Goal: Task Accomplishment & Management: Use online tool/utility

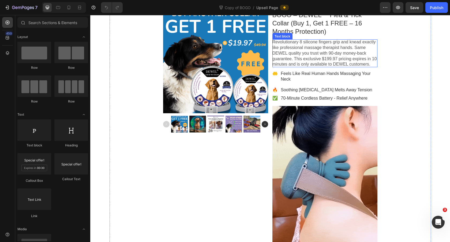
scroll to position [115, 0]
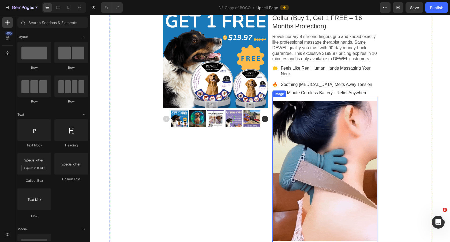
click at [280, 97] on div "Image" at bounding box center [279, 94] width 14 height 6
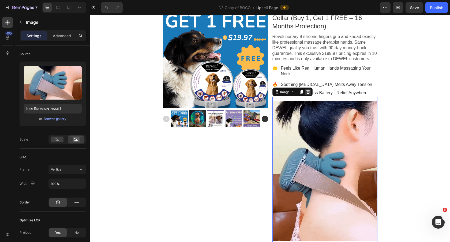
click at [309, 94] on icon at bounding box center [307, 92] width 3 height 4
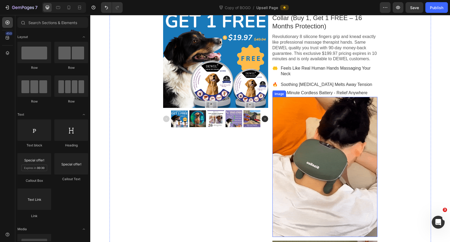
click at [289, 112] on div at bounding box center [324, 167] width 105 height 140
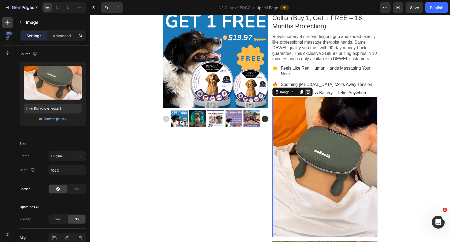
click at [308, 95] on div at bounding box center [308, 92] width 6 height 6
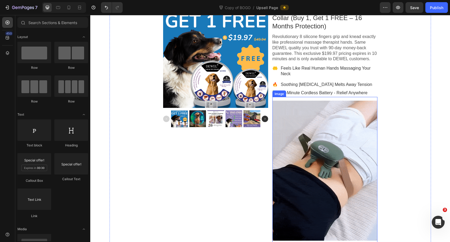
click at [293, 111] on div at bounding box center [324, 171] width 105 height 140
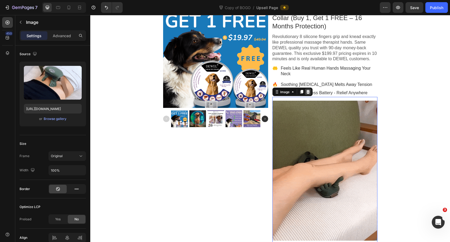
click at [308, 94] on icon at bounding box center [307, 92] width 3 height 4
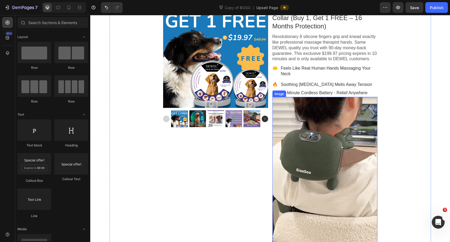
click at [299, 110] on div at bounding box center [324, 190] width 105 height 187
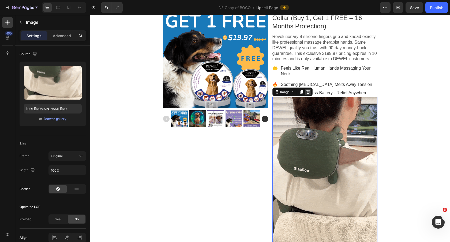
click at [308, 94] on icon at bounding box center [308, 92] width 4 height 4
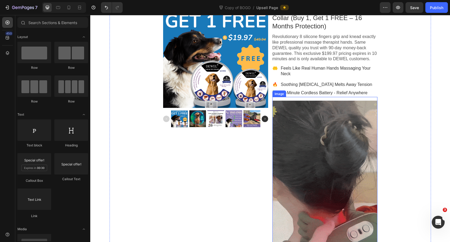
click at [303, 116] on div at bounding box center [324, 194] width 105 height 187
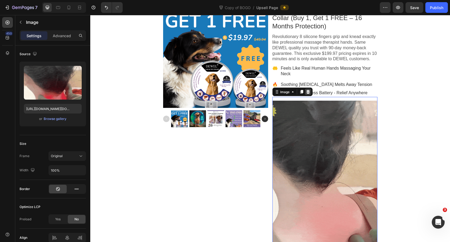
click at [308, 94] on icon at bounding box center [307, 92] width 3 height 4
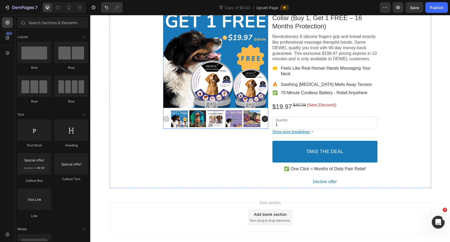
click at [259, 48] on div at bounding box center [215, 55] width 105 height 105
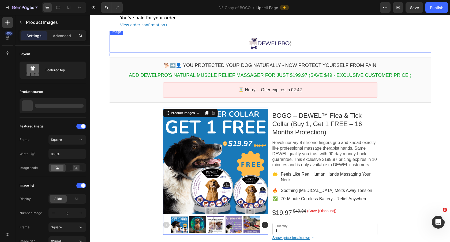
scroll to position [0, 0]
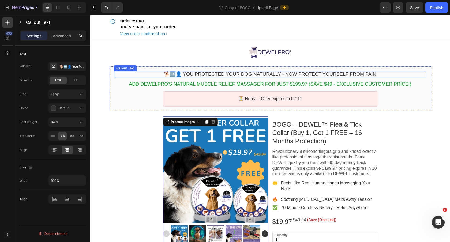
click at [304, 73] on bdo "🐕➡️👤 You Protected Your Dog Naturally - Now Protect Yourself From Pain" at bounding box center [270, 74] width 212 height 5
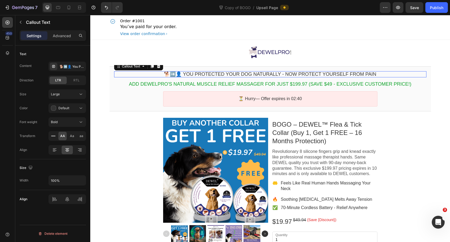
click at [304, 73] on bdo "🐕➡️👤 You Protected Your Dog Naturally - Now Protect Yourself From Pain" at bounding box center [270, 74] width 212 height 5
click at [69, 64] on div "🐕➡️👤 You Protected Your Dog Naturally - Now Protect Yourself From Pain" at bounding box center [71, 66] width 25 height 5
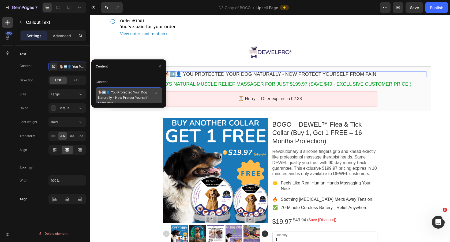
click at [134, 96] on textarea "🐕➡️👤 You Protected Your Dog Naturally - Now Protect Yourself From Pain" at bounding box center [129, 95] width 66 height 16
paste textarea "WAIT! Add 1 More Collar & Get 1 FREE"
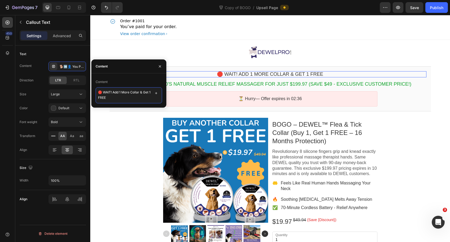
scroll to position [1, 0]
click at [100, 92] on textarea "🛑 WAIT! Add 1 More Collar & Get 1 FREE" at bounding box center [129, 93] width 66 height 12
type textarea "🐶 WAIT! Add 1 More Collar & Get 1 FREE"
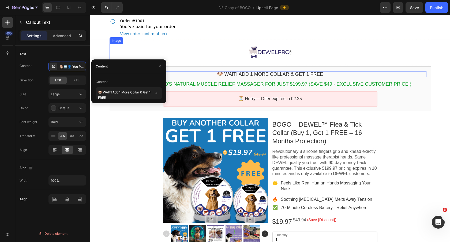
click at [210, 50] on div at bounding box center [270, 52] width 321 height 15
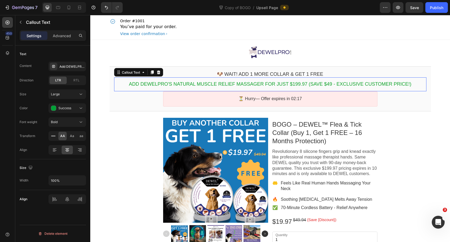
click at [297, 83] on bdo "Add DEWELPRO's natural muscle relief massager for just $199.97 (Save $49 - Excl…" at bounding box center [270, 83] width 283 height 5
click at [65, 65] on div "Add DEWELPRO's natural muscle relief massager for just $199.97 (Save $49 - Excl…" at bounding box center [71, 66] width 25 height 5
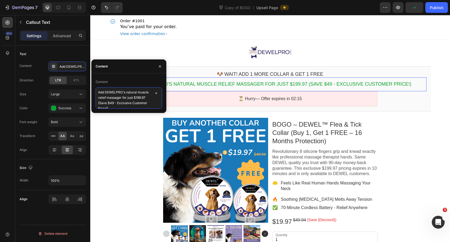
click at [121, 100] on textarea "Add DEWELPRO's natural muscle relief massager for just $199.97 (Save $49 - Excl…" at bounding box center [129, 97] width 66 height 21
paste textarea "Get 2 DEWEL Collars for Just $19.97 (Save $30"
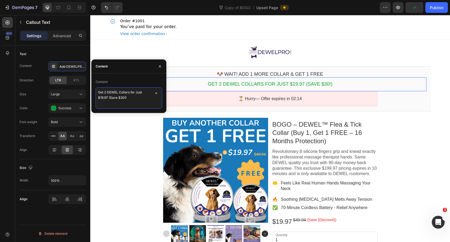
scroll to position [1, 0]
click at [98, 91] on textarea "Get 2 DEWEL Collars for Just $19.97 (Save $30!)" at bounding box center [129, 93] width 66 height 12
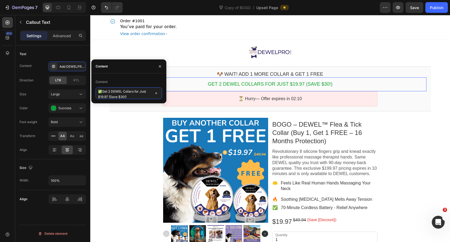
scroll to position [0, 0]
click at [129, 99] on div "Content ✅ Get 2 DEWEL Collars for Just $19.97 (Save $30!)" at bounding box center [128, 88] width 75 height 30
click at [134, 96] on textarea "✅ Get 2 DEWEL Collars for Just $19.97 (Save $30!)" at bounding box center [129, 93] width 66 height 12
type textarea "✅ Get 2 DEWEL Collars for Just $19.97 (Save $30!) 👌"
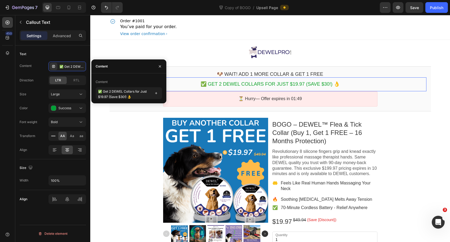
click at [384, 32] on div "Order #1001 You’ve paid for your order. View order confirmation" at bounding box center [270, 27] width 321 height 25
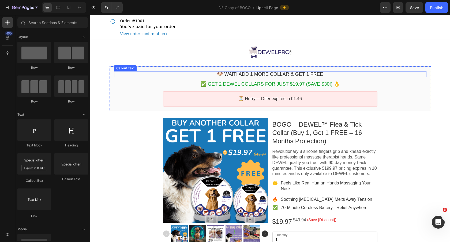
click at [310, 75] on bdo "🐶 WAIT! Add 1 More Collar & Get 1 FREE" at bounding box center [270, 74] width 106 height 5
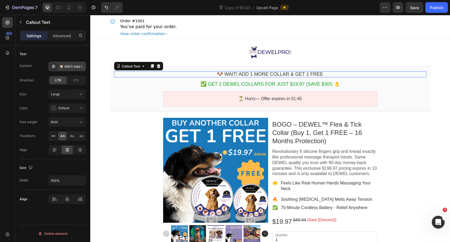
click at [67, 65] on div "🐶 WAIT! Add 1 More Collar & Get 1 FREE" at bounding box center [71, 66] width 25 height 5
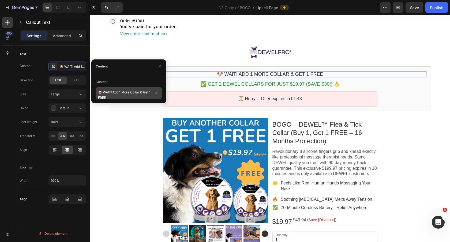
scroll to position [4, 0]
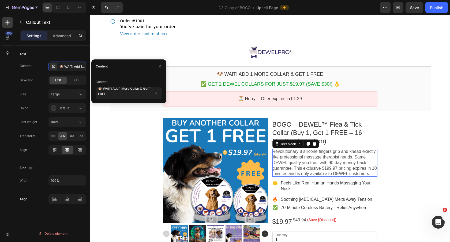
click at [326, 159] on p "Revolutionary 8 silicone fingers grip and knead exactly like professional massa…" at bounding box center [324, 163] width 105 height 28
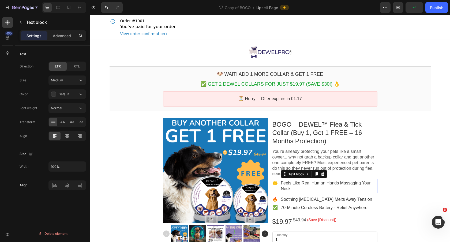
click at [327, 184] on p "Feels Like Real Human Hands Massaging Your Neck" at bounding box center [329, 185] width 96 height 11
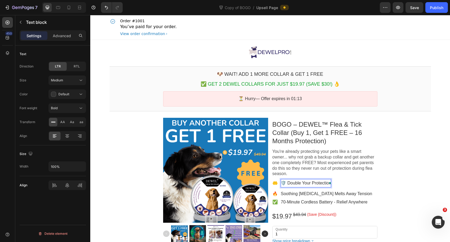
click at [285, 183] on p "🛡️ Double Your Protection" at bounding box center [306, 183] width 50 height 6
click at [275, 183] on p "🤲" at bounding box center [274, 183] width 5 height 6
click at [294, 194] on p "Soothing Heat Therapy Melts Away Tension" at bounding box center [326, 194] width 91 height 6
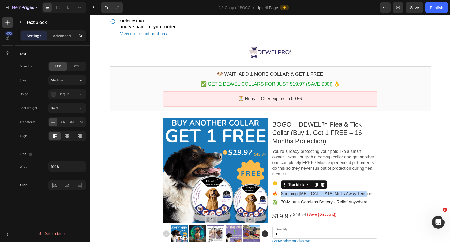
click at [294, 194] on p "Soothing Heat Therapy Melts Away Tension" at bounding box center [326, 194] width 91 height 6
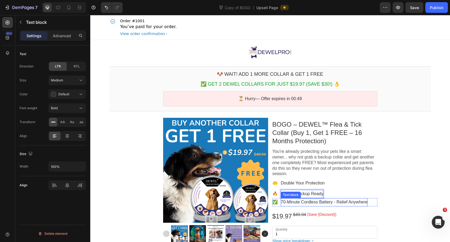
click at [301, 202] on p "70-Minute Cordless Battery - Relief Anywhere" at bounding box center [324, 203] width 87 height 6
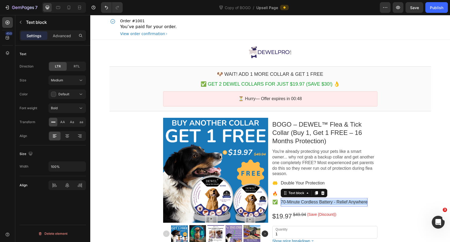
click at [301, 202] on p "70-Minute Cordless Battery - Relief Anywhere" at bounding box center [324, 203] width 87 height 6
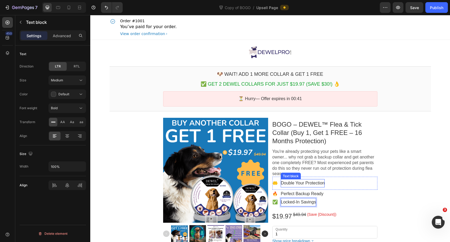
click at [312, 182] on p "Double Your Protection" at bounding box center [303, 183] width 44 height 6
click at [317, 182] on p "Double Your Protection" at bounding box center [303, 183] width 44 height 6
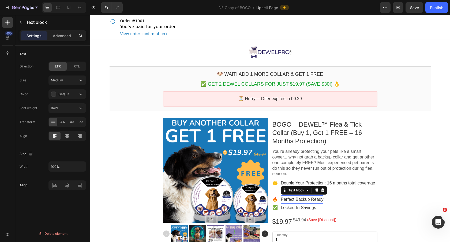
click at [322, 200] on p "Perfect Backup Ready" at bounding box center [302, 200] width 43 height 6
click at [321, 200] on p "Perfect Backup Ready" at bounding box center [302, 200] width 43 height 6
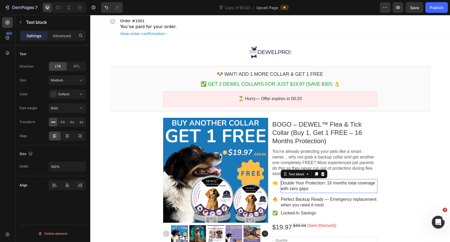
click at [343, 184] on p "Double Your Protection: 16 months total coverage with zero gaps" at bounding box center [329, 185] width 96 height 11
click at [328, 185] on p "Double Your Protection: 16 months total coverage with zero gaps" at bounding box center [329, 185] width 96 height 11
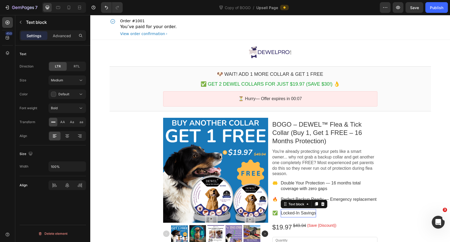
click at [316, 212] on p "Locked-In Savings" at bounding box center [298, 213] width 35 height 6
click at [313, 213] on p "Locked-In Savings" at bounding box center [298, 213] width 35 height 6
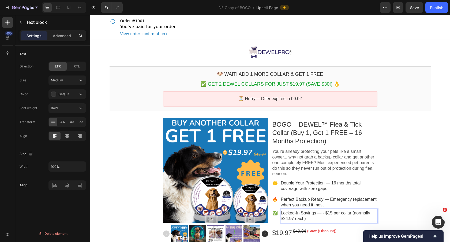
click at [325, 214] on p "Locked-In Savings — - $15 per collar (normally $24.97 each)" at bounding box center [329, 215] width 96 height 11
click at [328, 213] on p "Locked-In Savings — $15 per collar (normally $24.97 each)" at bounding box center [329, 215] width 96 height 11
click at [434, 157] on section "Product Images BOGO – DEWEL™ Flea & Tick Collar (Buy 1, Get 1 FREE – 16 Months …" at bounding box center [270, 215] width 330 height 205
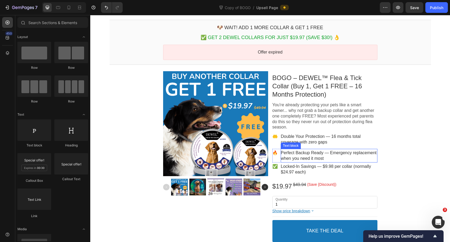
scroll to position [48, 0]
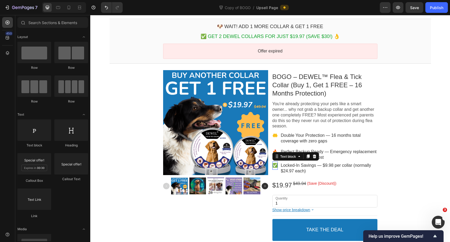
click at [275, 166] on span "✅" at bounding box center [274, 165] width 5 height 5
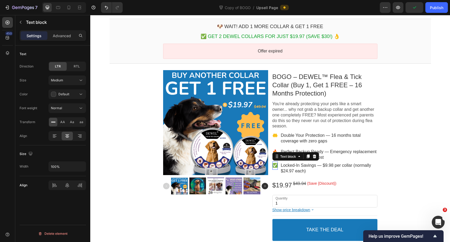
click at [275, 166] on span "✅" at bounding box center [274, 165] width 5 height 5
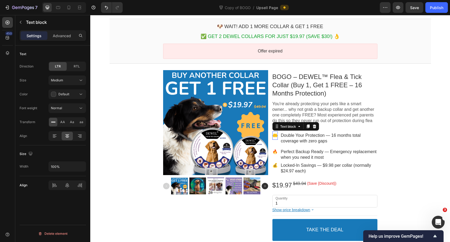
click at [275, 135] on p "🤲" at bounding box center [274, 136] width 5 height 6
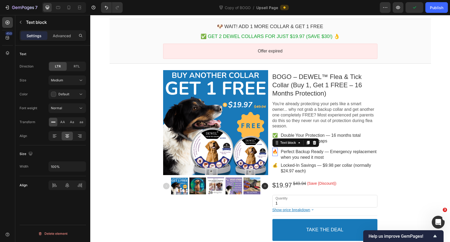
click at [275, 152] on span "🔥" at bounding box center [274, 151] width 5 height 5
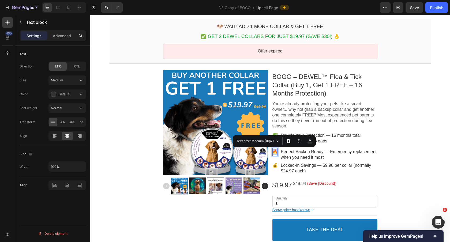
click at [275, 152] on span "🔥" at bounding box center [274, 151] width 5 height 5
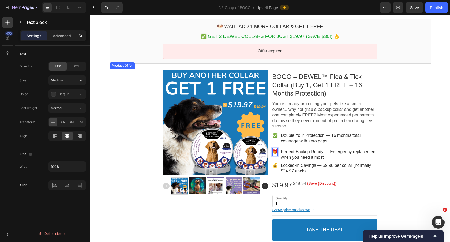
click at [402, 149] on div "Product Images BOGO – DEWEL™ Flea & Tick Collar (Buy 1, Get 1 FREE – 16 Months …" at bounding box center [270, 168] width 321 height 198
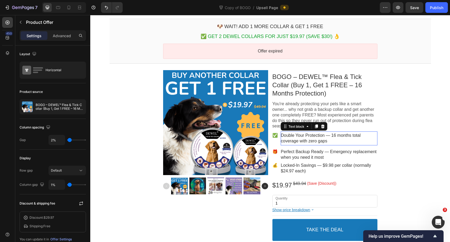
click at [323, 136] on p "Double Your Protection — 16 months total coverage with zero gaps" at bounding box center [329, 138] width 96 height 11
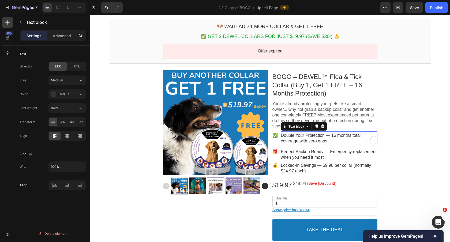
click at [323, 137] on p "Double Your Protection — 16 months total coverage with zero gaps" at bounding box center [329, 138] width 96 height 11
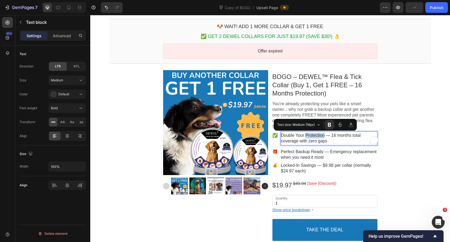
click at [324, 136] on p "Double Your Protection — 16 months total coverage with zero gaps" at bounding box center [329, 138] width 96 height 11
drag, startPoint x: 326, startPoint y: 136, endPoint x: 281, endPoint y: 135, distance: 45.0
click at [281, 135] on p "Double Your Protection — 16 months total coverage with zero gaps" at bounding box center [329, 138] width 96 height 11
click at [317, 126] on icon "Editor contextual toolbar" at bounding box center [316, 124] width 5 height 5
click at [323, 136] on p "Double Your Protection — 16 months total coverage with zero gaps" at bounding box center [329, 138] width 96 height 11
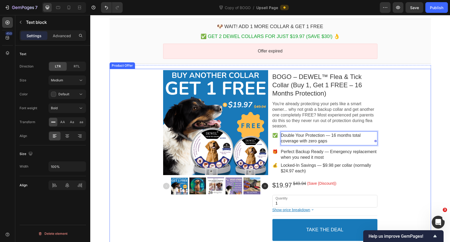
click at [396, 151] on div "Product Images BOGO – DEWEL™ Flea & Tick Collar (Buy 1, Get 1 FREE – 16 Months …" at bounding box center [270, 168] width 321 height 198
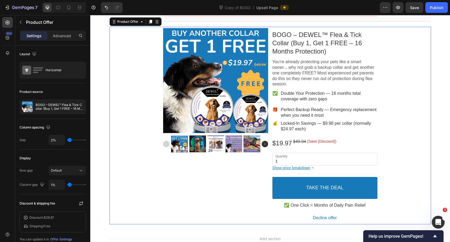
scroll to position [91, 0]
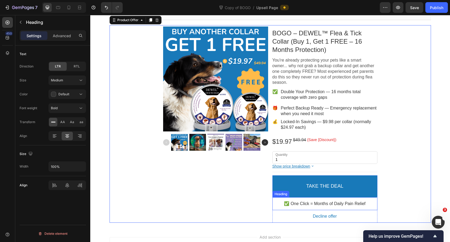
click at [340, 203] on p "✅ One Click = Months of Daily Pain Relief" at bounding box center [324, 204] width 105 height 6
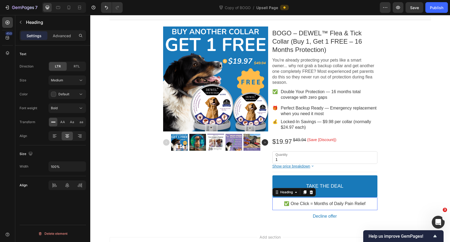
click at [340, 203] on p "✅ One Click = Months of Daily Pain Relief" at bounding box center [324, 204] width 105 height 6
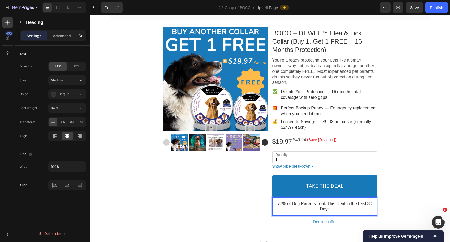
click at [276, 203] on p "77% of Dog Parents Took This Deal in the Last 30 Days" at bounding box center [324, 206] width 105 height 11
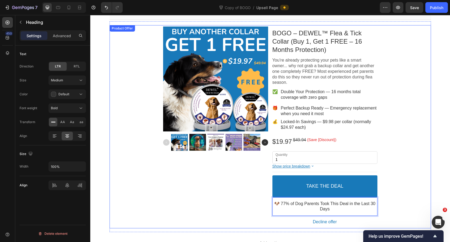
click at [244, 198] on div "Product Images" at bounding box center [215, 126] width 105 height 203
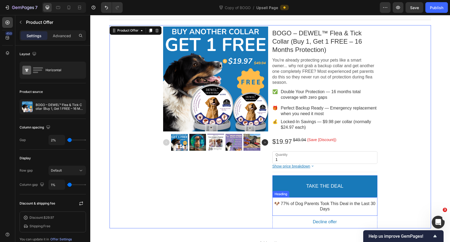
click at [359, 204] on p "🐶 77% of Dog Parents Took This Deal in the Last 30 Days" at bounding box center [324, 206] width 105 height 11
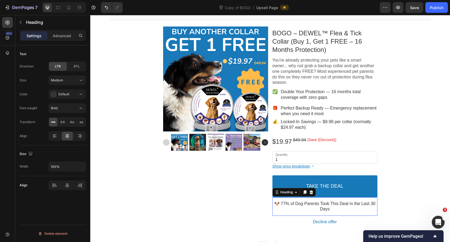
click at [304, 205] on p "🐶 77% of Dog Parents Took This Deal in the Last 30 Days" at bounding box center [324, 206] width 105 height 11
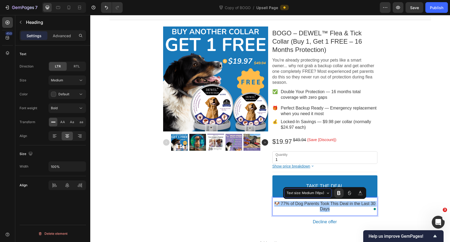
click at [321, 193] on span "Text size: Medium (16px)" at bounding box center [306, 193] width 38 height 6
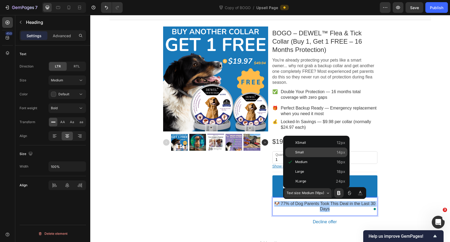
click at [312, 153] on span "Small" at bounding box center [320, 152] width 50 height 7
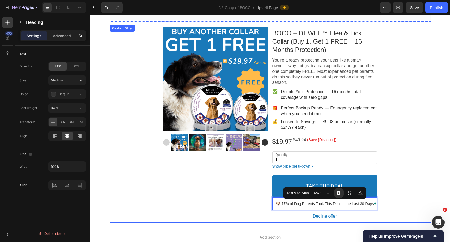
click at [226, 182] on div "Product Images" at bounding box center [215, 124] width 105 height 198
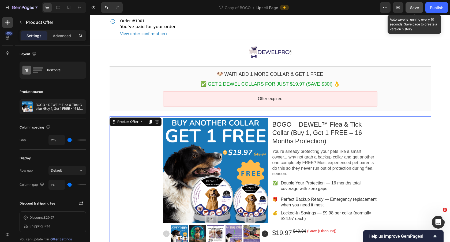
click at [414, 9] on span "Save" at bounding box center [414, 7] width 9 height 5
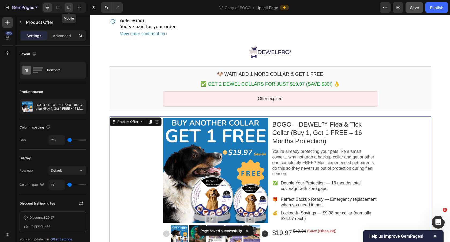
click at [72, 8] on div at bounding box center [69, 7] width 9 height 9
type input "100%"
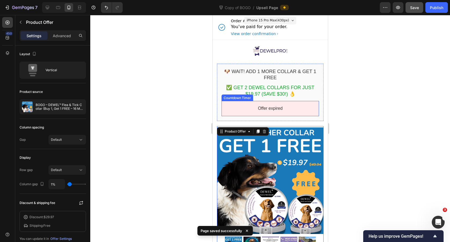
click at [278, 108] on bdo "Offer expired" at bounding box center [270, 108] width 25 height 5
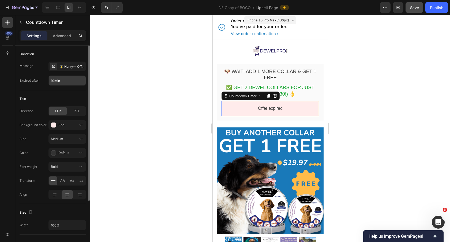
click at [66, 81] on input "10min" at bounding box center [67, 81] width 37 height 10
type input "7min"
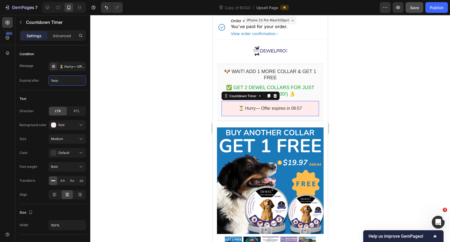
click at [134, 97] on div at bounding box center [270, 128] width 360 height 227
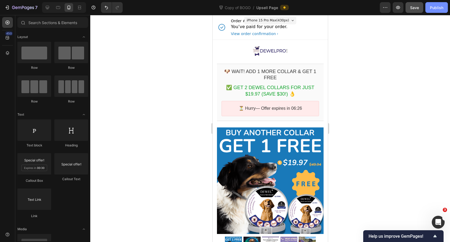
click at [439, 9] on div "Publish" at bounding box center [436, 8] width 13 height 6
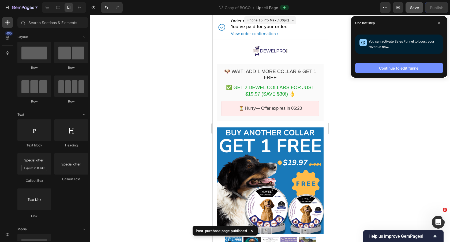
click at [406, 70] on div "Continue to edit funnel" at bounding box center [399, 68] width 40 height 6
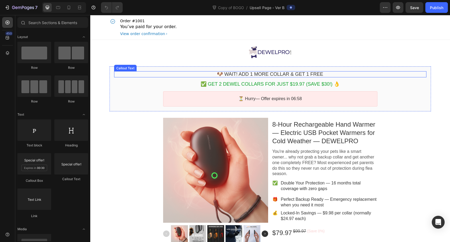
click at [280, 74] on bdo "🐶 WAIT! Add 1 More Collar & Get 1 FREE" at bounding box center [270, 74] width 106 height 5
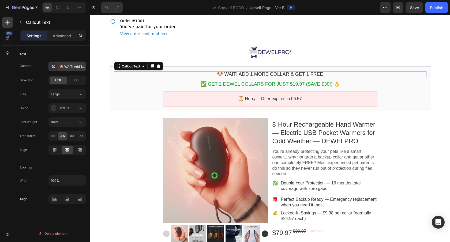
click at [74, 65] on div "🐶 WAIT! Add 1 More Collar & Get 1 FREE" at bounding box center [71, 66] width 25 height 5
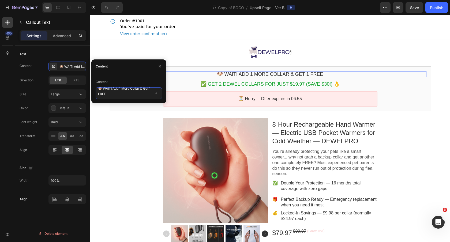
drag, startPoint x: 102, startPoint y: 93, endPoint x: 123, endPoint y: 97, distance: 21.5
click at [123, 97] on textarea "🐶 WAIT! Add 1 More Collar & Get 1 FREE" at bounding box center [129, 93] width 66 height 12
paste textarea "🔥 BONUS: Keep Your Hands Warm During Dog Walks!"
drag, startPoint x: 101, startPoint y: 92, endPoint x: 97, endPoint y: 92, distance: 4.3
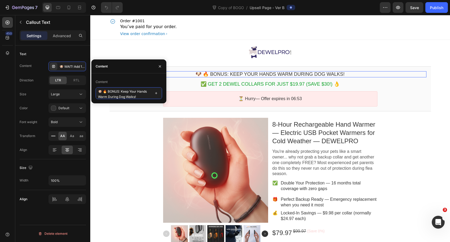
click at [97, 92] on textarea "🐶 🔥 BONUS: Keep Your Hands Warm During Dog Walks!" at bounding box center [129, 93] width 66 height 12
type textarea "🔥 BONUS: Keep Your Hands Warm During Dog Walks!"
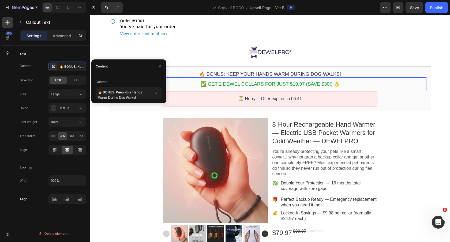
click at [270, 83] on bdo "✅ Get 2 DEWEL Collars for Just $19.97 (Save $30!) 👌" at bounding box center [270, 83] width 139 height 5
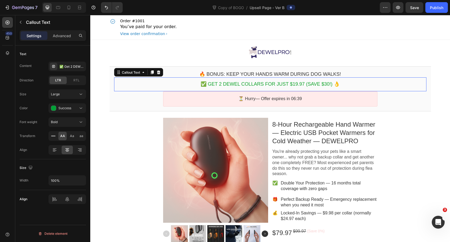
click at [272, 83] on bdo "✅ Get 2 DEWEL Collars for Just $19.97 (Save $30!) 👌" at bounding box center [270, 83] width 139 height 5
click at [72, 66] on div "✅ Get 2 DEWEL Collars for Just $19.97 (Save $30!) 👌" at bounding box center [71, 66] width 25 height 5
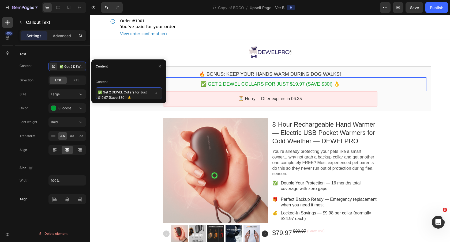
drag, startPoint x: 101, startPoint y: 92, endPoint x: 125, endPoint y: 96, distance: 24.0
click at [125, 96] on textarea "✅ Get 2 DEWEL Collars for Just $19.97 (Save $30!) 👌" at bounding box center [129, 93] width 66 height 12
drag, startPoint x: 127, startPoint y: 97, endPoint x: 108, endPoint y: 92, distance: 19.6
click at [108, 92] on textarea "✅ Get 2 DEWEL Collars for Just $19.97 (Save $30!) 👌" at bounding box center [129, 93] width 66 height 12
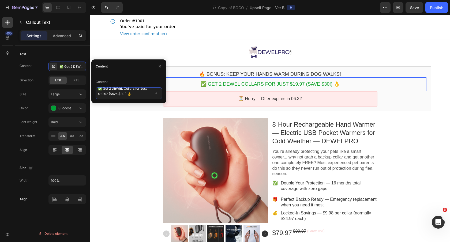
click at [116, 92] on textarea "✅ Get 2 DEWEL Collars for Just $19.97 (Save $30!) 👌" at bounding box center [129, 93] width 66 height 12
drag, startPoint x: 102, startPoint y: 93, endPoint x: 107, endPoint y: 94, distance: 4.6
click at [107, 94] on textarea "✅ Get 2 DEWEL Collars for Just $19.97 (Save $30!) 👌" at bounding box center [129, 93] width 66 height 12
paste textarea "Add This Premium Hand Warmer for Just $39.97"
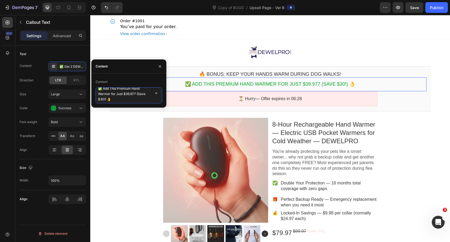
scroll to position [0, 0]
click at [129, 92] on textarea "✅ Add This Premium Hand Warmer for Just $39.977 (Save $30!) 👌" at bounding box center [129, 95] width 66 height 16
click at [127, 93] on textarea "✅ Add This Rechargeable Hand Warmer for Just $39.977 (Save $30!) 👌" at bounding box center [129, 95] width 66 height 16
click at [102, 98] on textarea "✅ Add This Rechargeable Hand Warmer for Just $79.97 (Save $30!) 👌" at bounding box center [129, 95] width 66 height 16
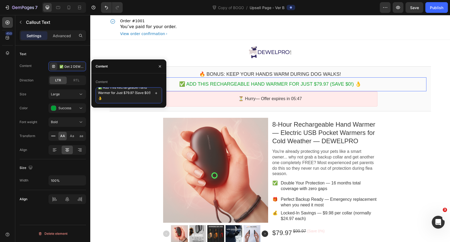
type textarea "✅ Add This Rechargeable Hand Warmer for Just $79.97 (Save $20!) 👌"
click at [102, 132] on div "Image Section 1 🔥 BONUS: Keep Your Hands Warm During Dog Walks! Callout Text ✅ …" at bounding box center [270, 179] width 360 height 278
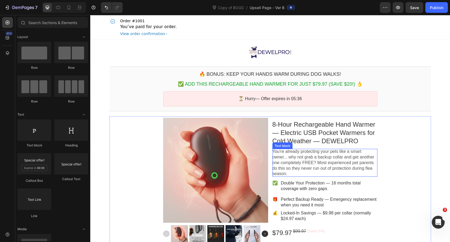
click at [347, 160] on p "You're already protecting your pets like a smart owner... why not grab a backup…" at bounding box center [324, 163] width 105 height 28
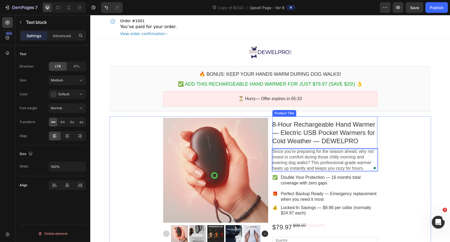
scroll to position [25, 0]
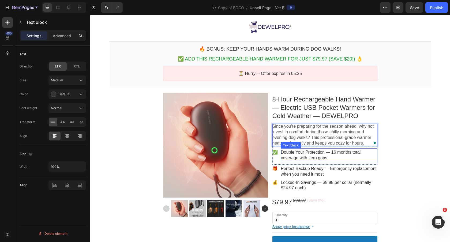
click at [298, 152] on p "Double Your Protection — 16 months total coverage with zero gaps" at bounding box center [329, 155] width 96 height 11
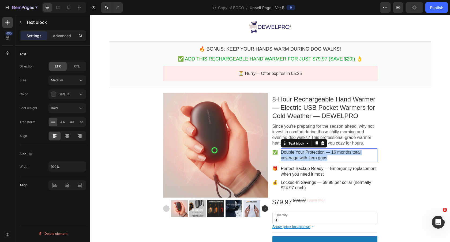
click at [298, 152] on p "Double Your Protection — 16 months total coverage with zero gaps" at bounding box center [329, 155] width 96 height 11
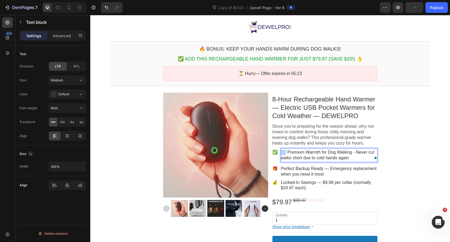
click at [281, 153] on p "❄️ Premium Warmth for Dog Walking - Never cut walks short due to cold hands aga…" at bounding box center [329, 155] width 96 height 11
click at [276, 152] on p "✅" at bounding box center [274, 153] width 5 height 6
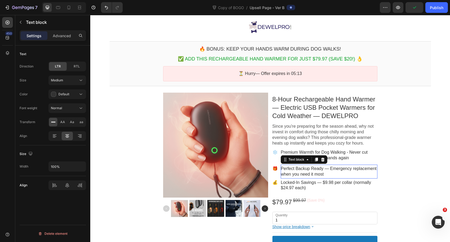
click at [335, 169] on p "Perfect Backup Ready — Emergency replacement when you need it most" at bounding box center [329, 171] width 96 height 11
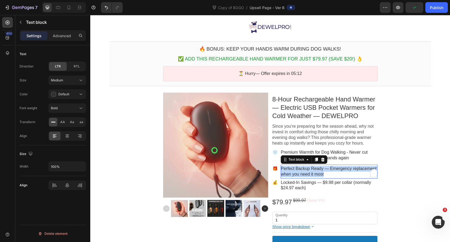
click at [335, 169] on p "Perfect Backup Ready — Emergency replacement when you need it most" at bounding box center [329, 171] width 96 height 11
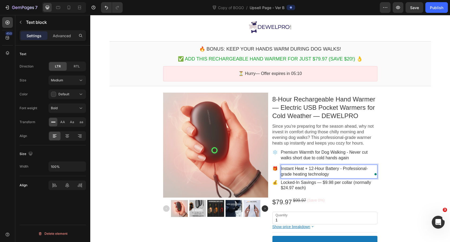
click at [311, 168] on p "Instant Heat + 12-Hour Battery - Professional-grade heating technology" at bounding box center [329, 171] width 96 height 11
click at [274, 168] on span "🎁" at bounding box center [274, 168] width 5 height 5
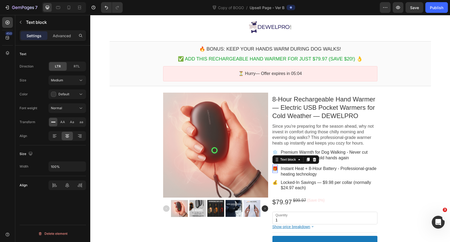
click at [274, 168] on span "🎁" at bounding box center [274, 168] width 5 height 5
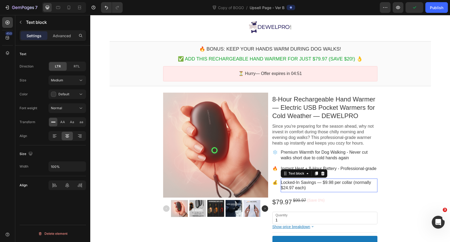
click at [325, 183] on p "Locked-In Savings — $9.98 per collar (normally $24.97 each)" at bounding box center [329, 185] width 96 height 11
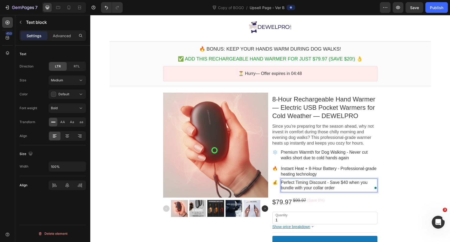
click at [347, 183] on p "Perfect Timing Discount - Save $40 when you bundle with your collar order" at bounding box center [329, 185] width 96 height 11
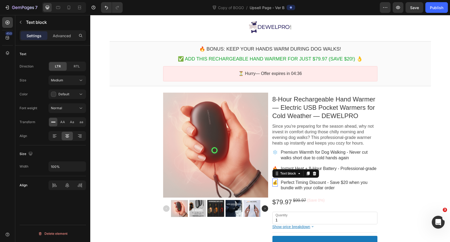
click at [274, 182] on span "💰" at bounding box center [274, 182] width 5 height 5
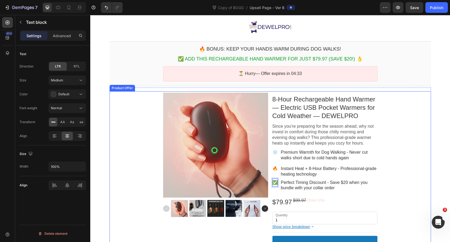
click at [409, 177] on div "Product Images 8-Hour Rechargeable Hand Warmer — Electric USB Pocket Warmers fo…" at bounding box center [270, 187] width 321 height 192
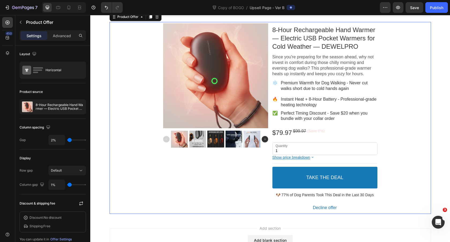
scroll to position [109, 0]
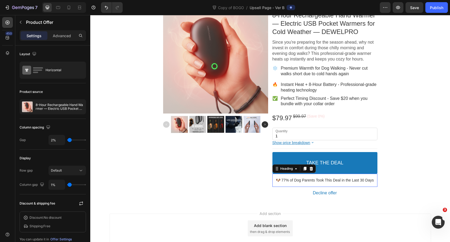
click at [365, 180] on span "🐶 77% of Dog Parents Took This Deal in the Last 30 Days" at bounding box center [325, 180] width 98 height 4
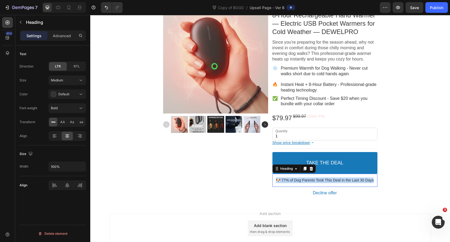
click at [365, 180] on span "🐶 77% of Dog Parents Took This Deal in the Last 30 Days" at bounding box center [325, 180] width 98 height 4
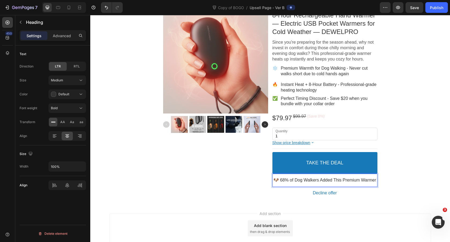
click at [323, 182] on p "🐶 68% of Dog Walkers Added This Premium Warmer" at bounding box center [324, 181] width 105 height 6
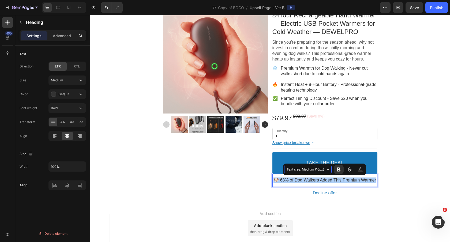
click at [322, 168] on span "Text size: Medium (16px)" at bounding box center [306, 170] width 38 height 6
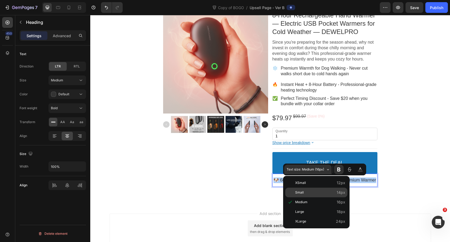
click at [314, 194] on span "Small" at bounding box center [320, 192] width 50 height 7
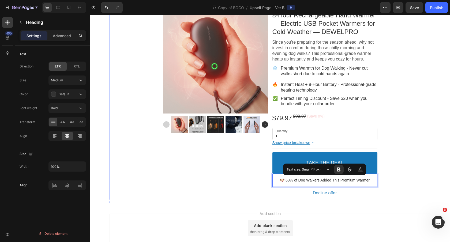
click at [239, 179] on div "Product Images" at bounding box center [215, 103] width 105 height 192
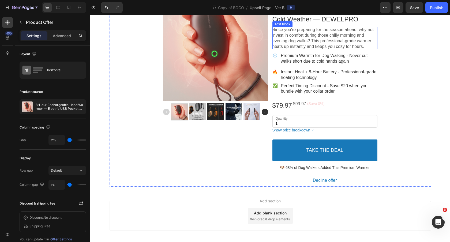
scroll to position [144, 0]
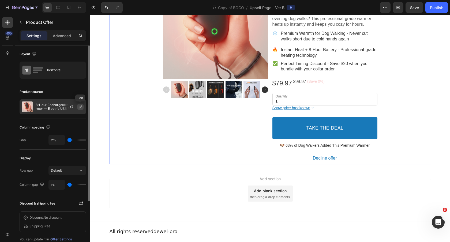
click at [81, 106] on icon "button" at bounding box center [80, 107] width 3 height 3
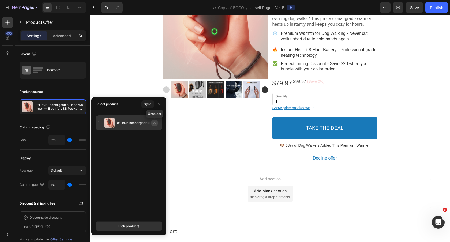
click at [156, 123] on icon "button" at bounding box center [154, 123] width 4 height 4
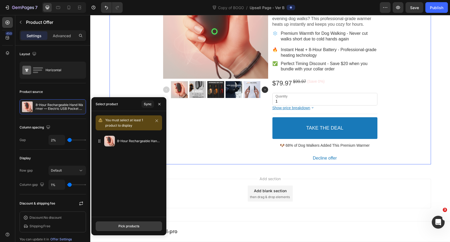
click at [127, 227] on div "Pick products" at bounding box center [128, 226] width 21 height 5
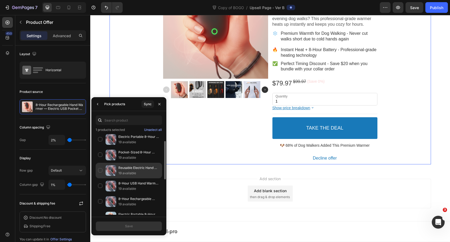
scroll to position [17, 0]
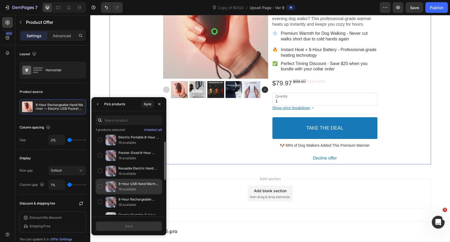
click at [101, 185] on div "8-Hour USB Hand Warmer — Reusable, Electric, Rechargeable Battery Pocket Warmer…" at bounding box center [129, 187] width 66 height 16
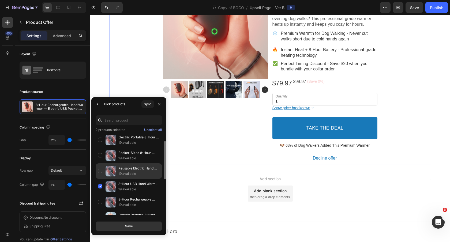
scroll to position [0, 0]
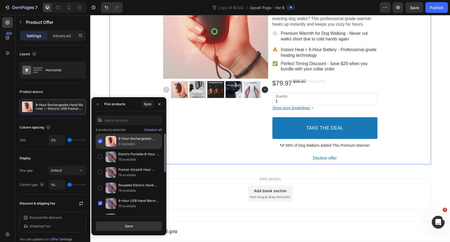
click at [102, 143] on div "8-Hour Rechargeable Hand Warmer — Electric USB Pocket Warmers for Cold Weather …" at bounding box center [129, 142] width 66 height 16
click at [126, 230] on button "Save" at bounding box center [129, 226] width 66 height 10
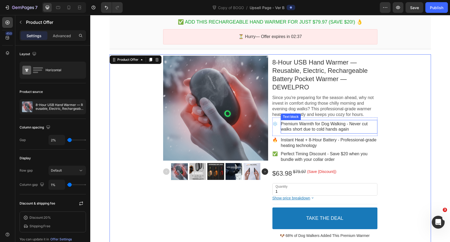
scroll to position [77, 0]
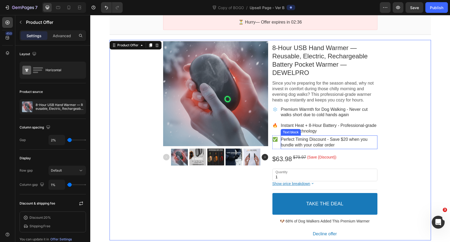
click at [344, 138] on p "Perfect Timing Discount - Save $20 when you bundle with your collar order" at bounding box center [329, 142] width 96 height 11
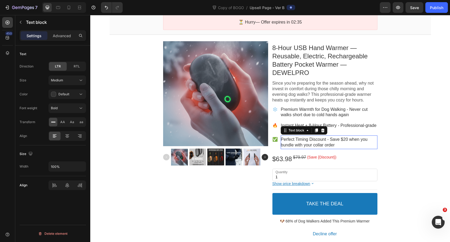
click at [344, 138] on p "Perfect Timing Discount - Save $20 when you bundle with your collar order" at bounding box center [329, 142] width 96 height 11
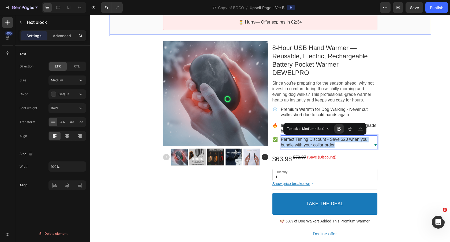
copy p "Perfect Timing Discount - Save $20 when you bundle with your collar order"
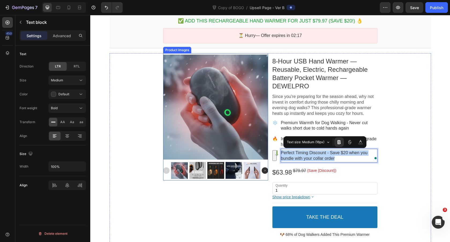
scroll to position [56, 0]
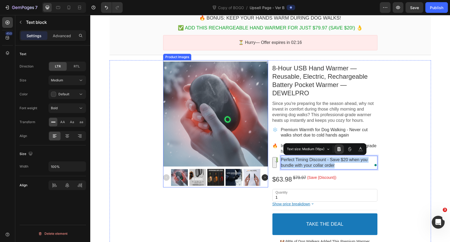
click at [215, 93] on div at bounding box center [215, 114] width 105 height 105
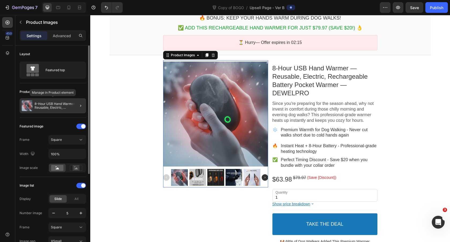
click at [48, 107] on p "8-Hour USB Hand Warmer — Reusable, Electric, Rechargeable Battery Pocket Warmer…" at bounding box center [59, 105] width 49 height 7
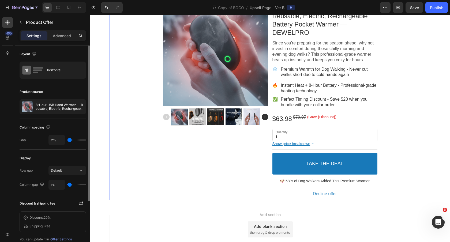
scroll to position [119, 0]
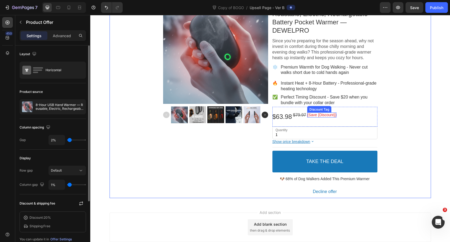
click at [326, 115] on bdo "(Save {Discount})" at bounding box center [321, 115] width 29 height 4
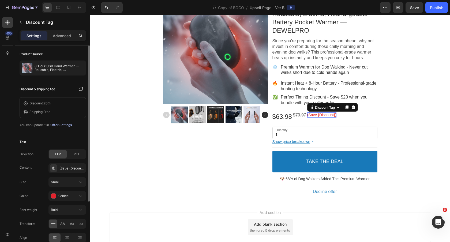
click at [64, 125] on div "Offer Settings" at bounding box center [60, 125] width 21 height 5
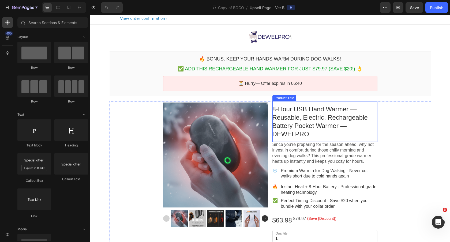
click at [310, 113] on div "8-Hour USB Hand Warmer — Reusable, Electric, Rechargeable Battery Pocket Warmer…" at bounding box center [324, 121] width 105 height 33
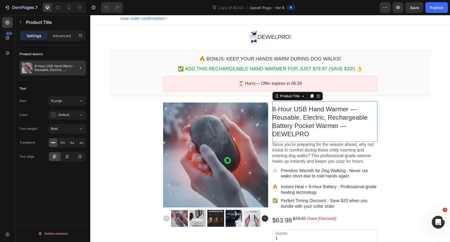
click at [76, 67] on div at bounding box center [78, 68] width 15 height 15
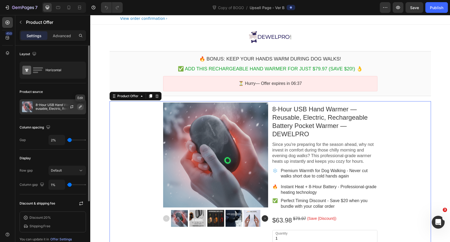
click at [79, 107] on icon "button" at bounding box center [80, 107] width 4 height 4
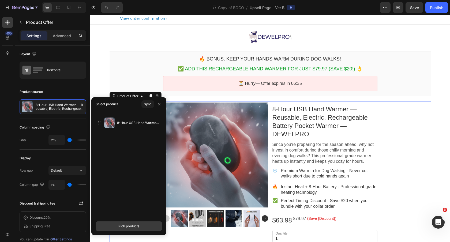
click at [132, 224] on div "Pick products" at bounding box center [128, 226] width 21 height 5
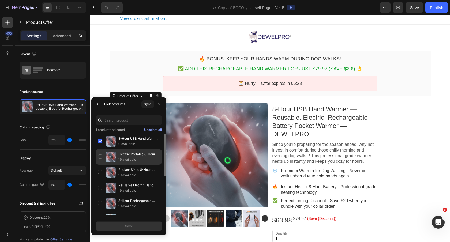
click at [101, 156] on div "Electric Portable 8-Hour Hand Warmer — USB Pocket Warmer for Cold Weather & Out…" at bounding box center [129, 157] width 66 height 16
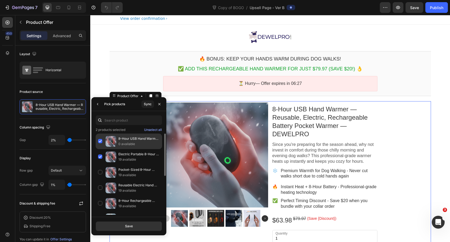
click at [100, 141] on div "8-Hour USB Hand Warmer — Reusable, Electric, Rechargeable Battery Pocket Warmer…" at bounding box center [129, 142] width 66 height 16
click at [133, 226] on button "Save" at bounding box center [129, 226] width 66 height 10
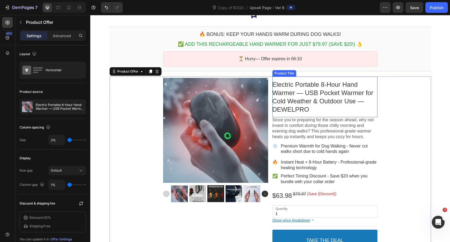
scroll to position [40, 0]
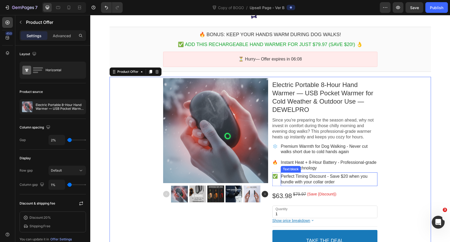
click at [327, 180] on p "Perfect Timing Discount - Save $20 when you bundle with your collar order" at bounding box center [329, 179] width 96 height 11
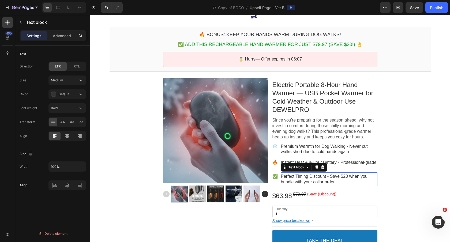
click at [327, 180] on p "Perfect Timing Discount - Save $20 when you bundle with your collar order" at bounding box center [329, 179] width 96 height 11
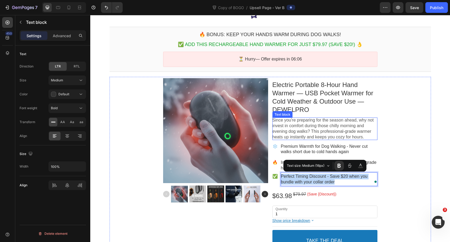
copy p "Perfect Timing Discount - Save $20 when you bundle with your collar order"
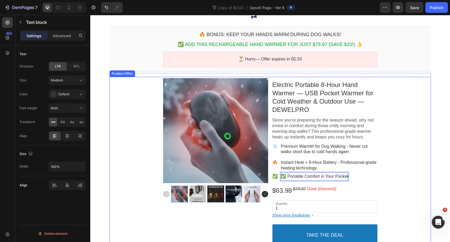
click at [404, 174] on div "Product Images Electric Portable 8-Hour Hand Warmer — USB Pocket Warmer for Col…" at bounding box center [270, 174] width 321 height 195
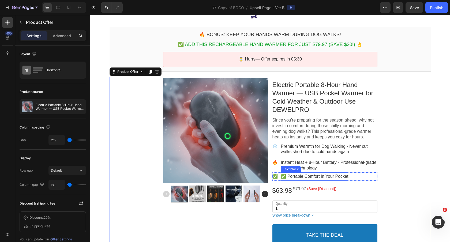
click at [284, 177] on p "✅ Portable Comfort in Your Pocket" at bounding box center [314, 177] width 67 height 6
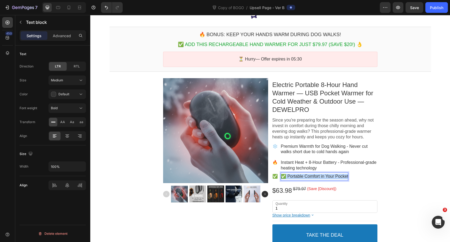
click at [284, 177] on p "✅ Portable Comfort in Your Pocket" at bounding box center [314, 177] width 67 height 6
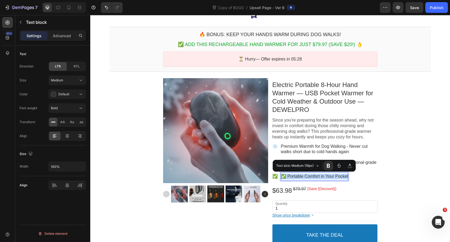
click at [284, 176] on p "✅ Portable Comfort in Your Pocket" at bounding box center [314, 177] width 67 height 6
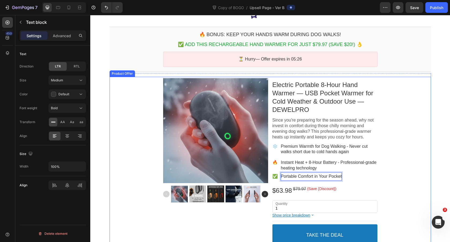
click at [402, 169] on div "Product Images Electric Portable 8-Hour Hand Warmer — USB Pocket Warmer for Col…" at bounding box center [270, 174] width 321 height 195
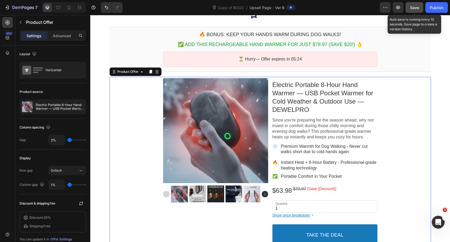
click at [412, 9] on span "Save" at bounding box center [414, 7] width 9 height 5
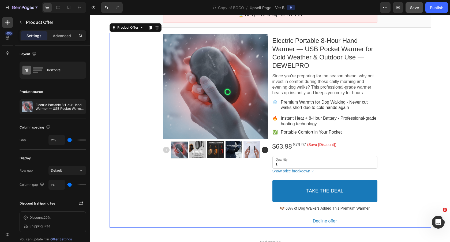
scroll to position [0, 0]
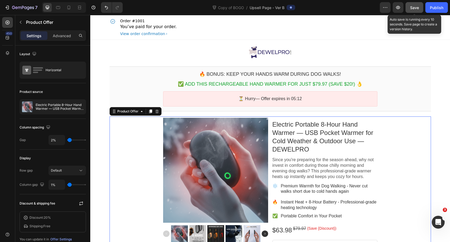
click at [414, 6] on span "Save" at bounding box center [414, 7] width 9 height 5
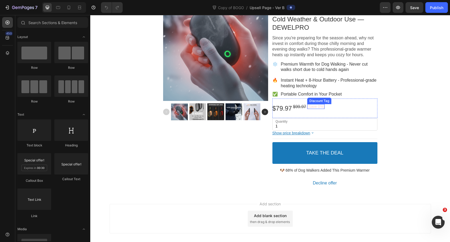
click at [318, 106] on bdo "(Save 0%)" at bounding box center [315, 106] width 17 height 4
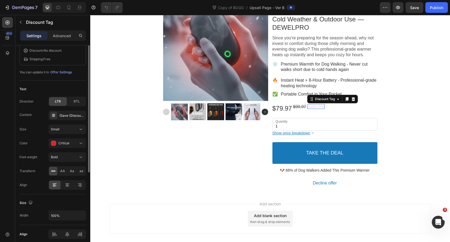
scroll to position [76, 0]
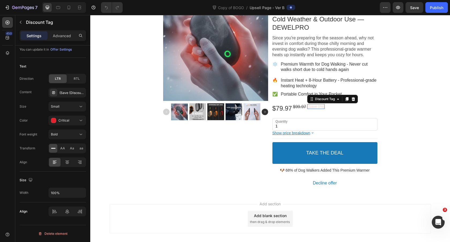
click at [315, 106] on bdo "(Save 0%)" at bounding box center [315, 106] width 17 height 4
click at [338, 100] on icon at bounding box center [338, 99] width 4 height 4
click at [355, 98] on icon at bounding box center [352, 99] width 3 height 4
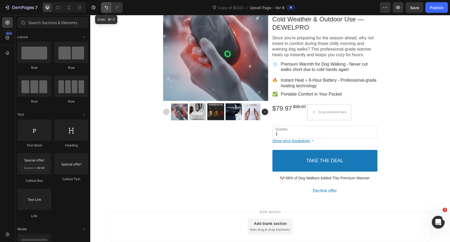
click at [104, 6] on icon "Undo/Redo" at bounding box center [106, 7] width 5 height 5
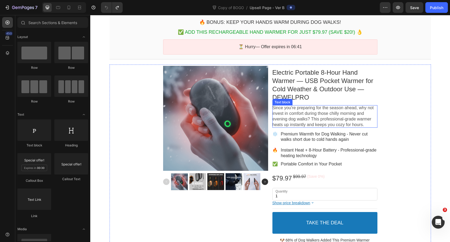
scroll to position [23, 0]
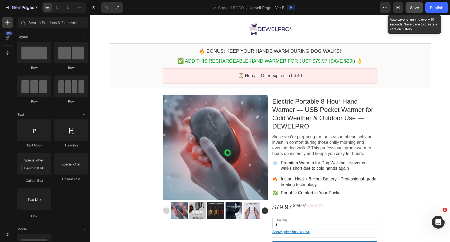
drag, startPoint x: 414, startPoint y: 8, endPoint x: 323, endPoint y: 1, distance: 91.6
click at [414, 8] on span "Save" at bounding box center [414, 7] width 9 height 5
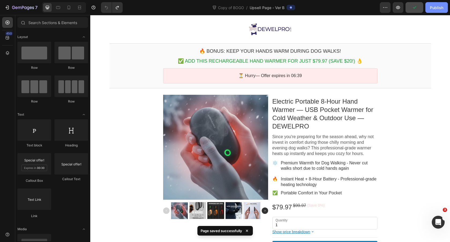
click at [440, 8] on div "Publish" at bounding box center [436, 8] width 13 height 6
